Goal: Information Seeking & Learning: Learn about a topic

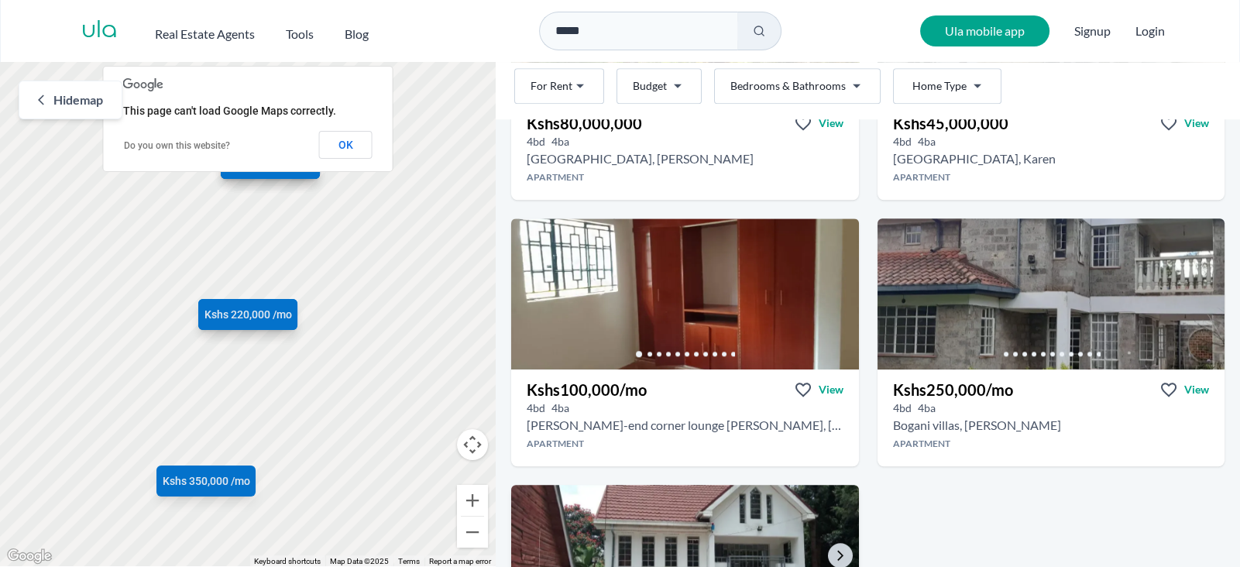
scroll to position [1823, 0]
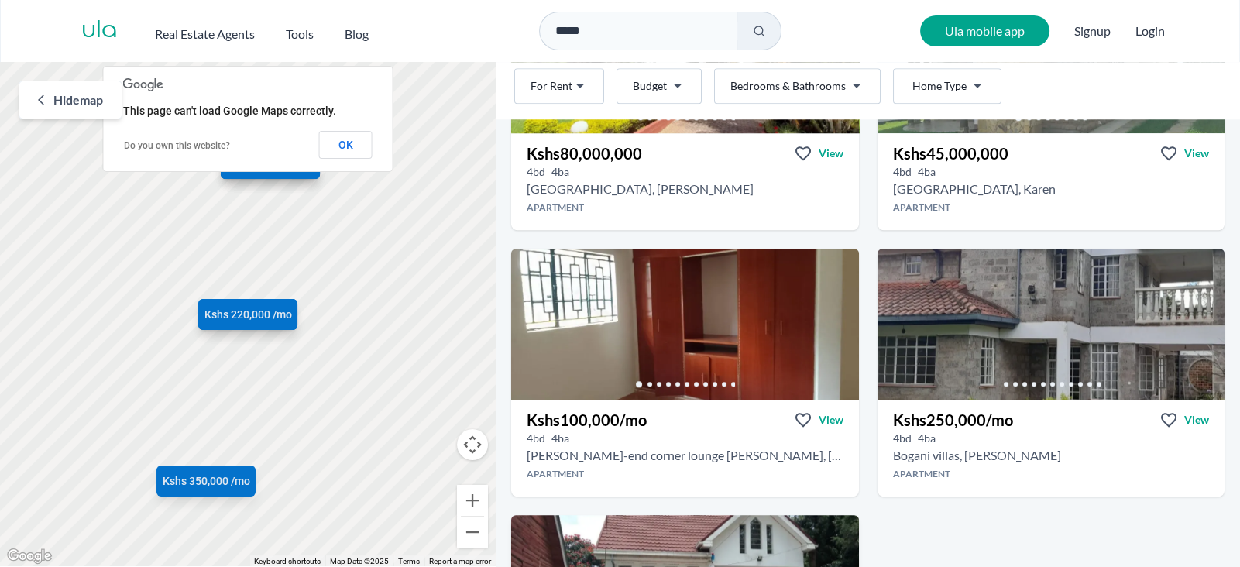
click at [648, 340] on img at bounding box center [684, 324] width 347 height 151
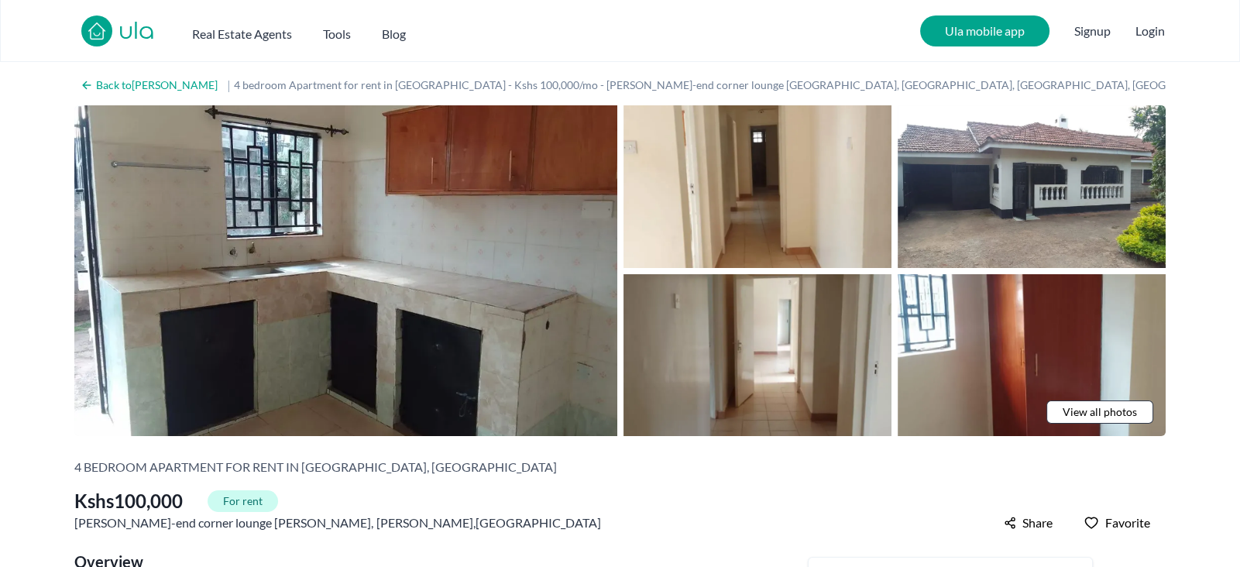
click at [1101, 409] on span "View all photos" at bounding box center [1100, 411] width 74 height 15
